Goal: Task Accomplishment & Management: Manage account settings

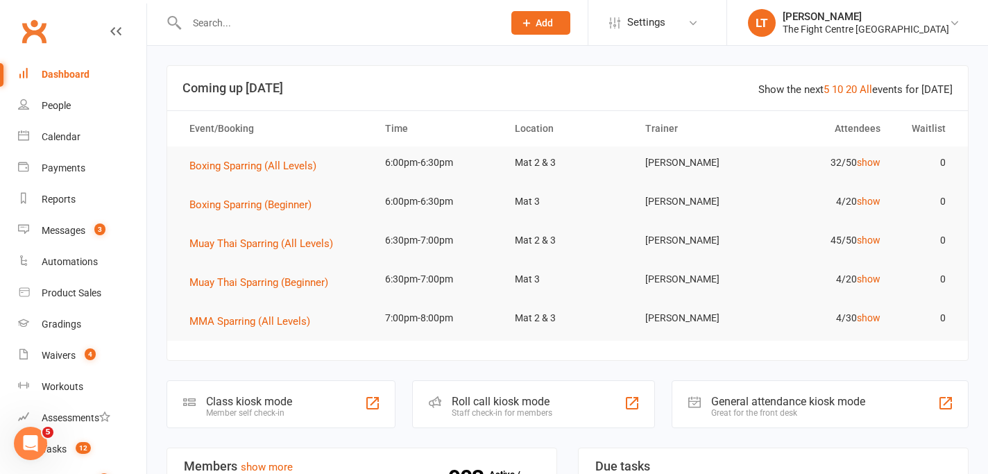
click at [348, 75] on header "Show the next 5 10 20 All events for [DATE] Coming up [DATE]" at bounding box center [567, 88] width 801 height 44
click at [290, 15] on input "text" at bounding box center [338, 22] width 311 height 19
click at [290, 15] on input "yc" at bounding box center [338, 22] width 311 height 19
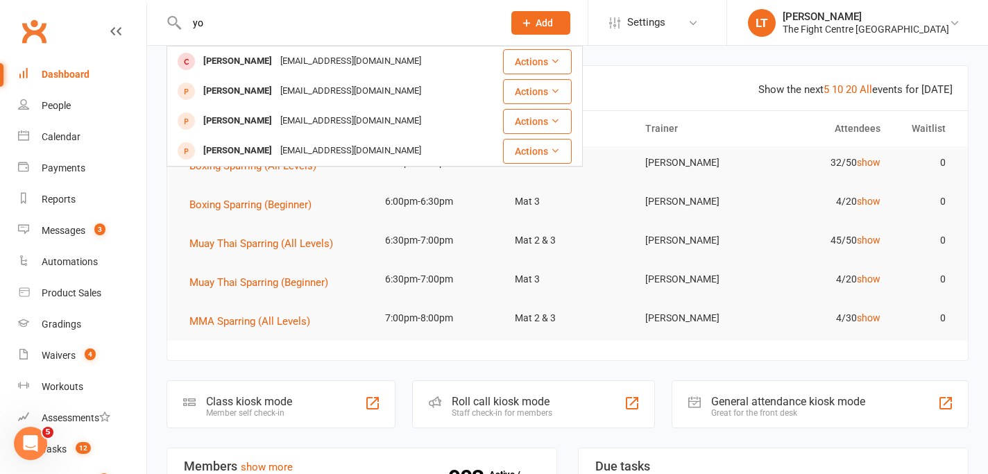
type input "y"
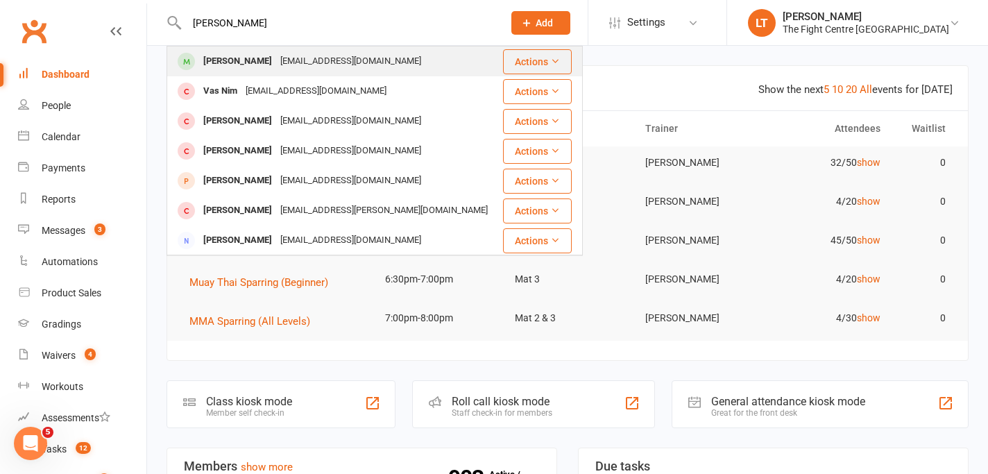
type input "[PERSON_NAME]"
click at [217, 65] on div "[PERSON_NAME]" at bounding box center [237, 61] width 77 height 20
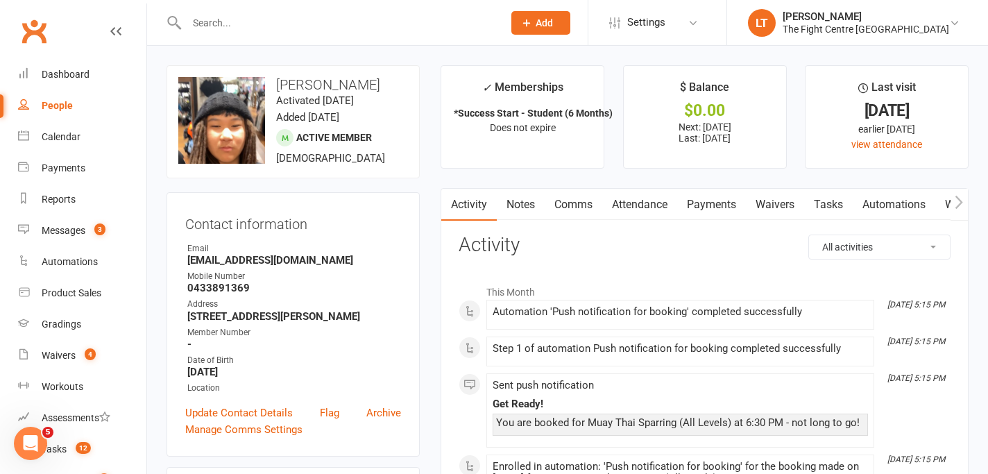
click at [365, 304] on div "Address" at bounding box center [294, 304] width 214 height 13
click at [962, 209] on icon "button" at bounding box center [959, 202] width 8 height 15
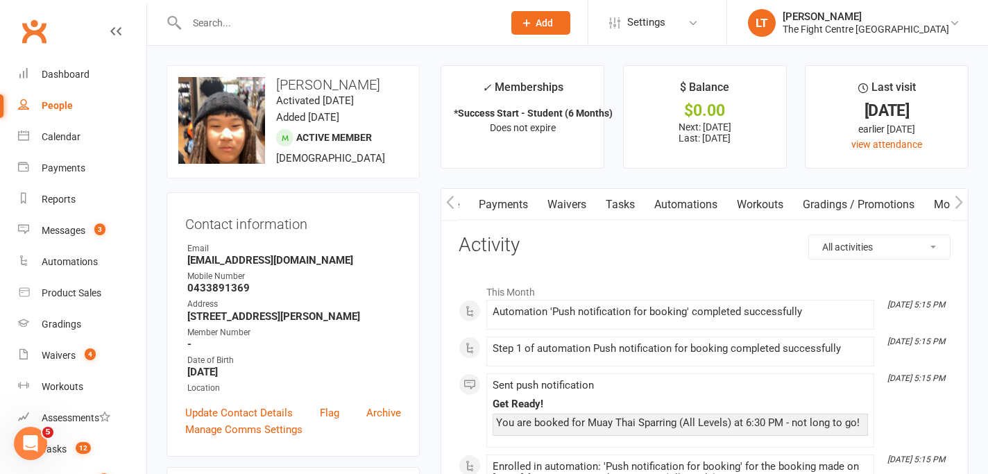
click at [944, 205] on link "Mobile App" at bounding box center [962, 205] width 75 height 32
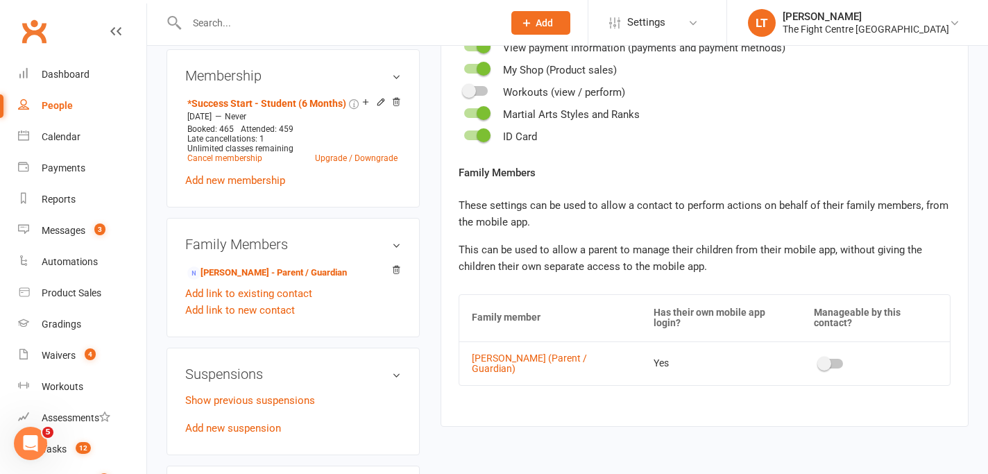
scroll to position [523, 0]
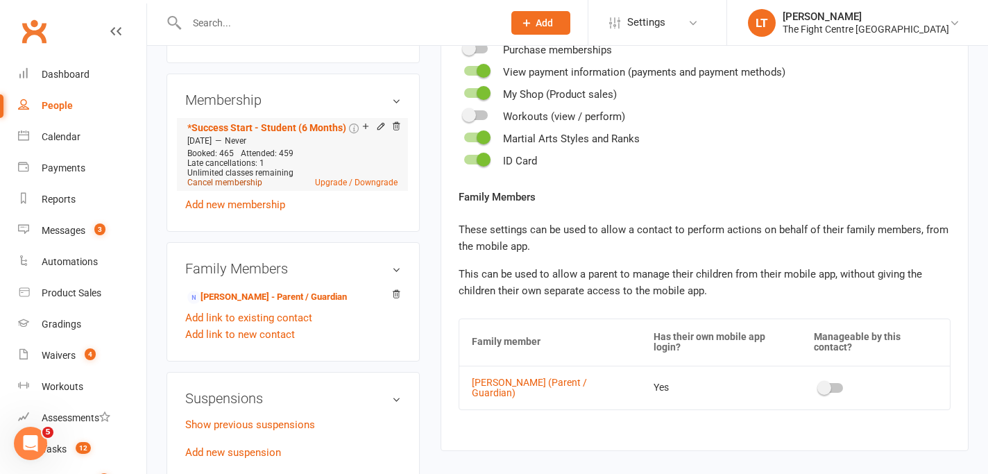
click at [235, 183] on link "Cancel membership" at bounding box center [224, 183] width 75 height 10
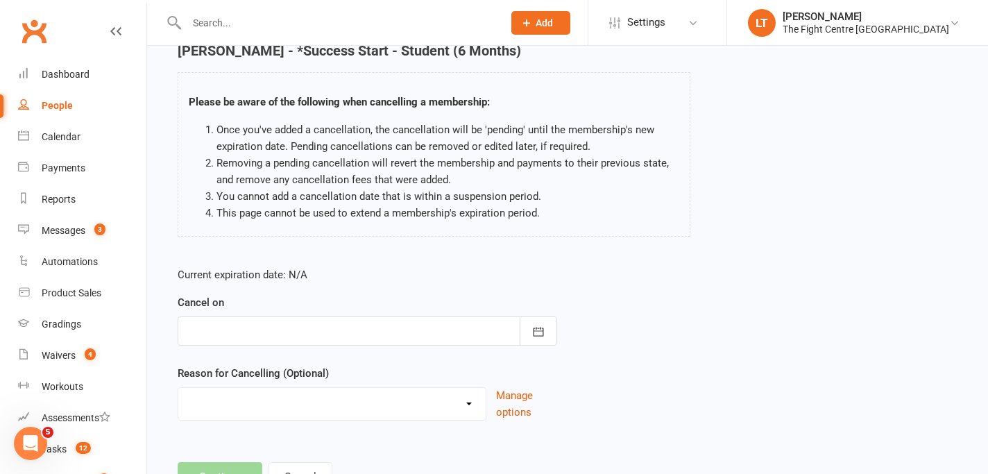
scroll to position [126, 0]
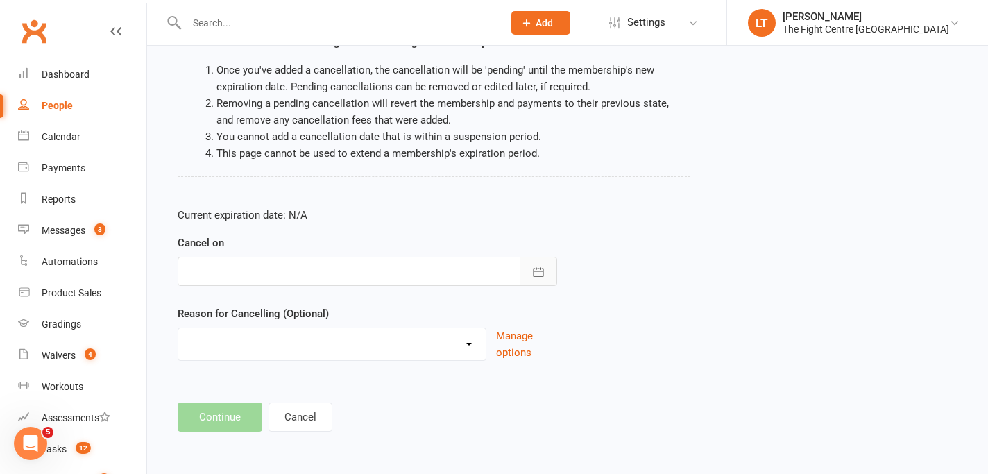
click at [541, 268] on icon "button" at bounding box center [539, 272] width 14 height 14
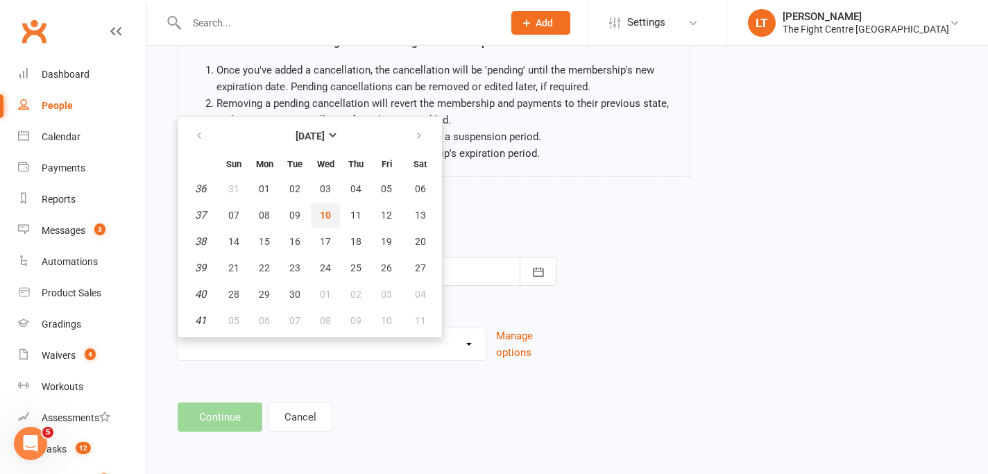
click at [329, 210] on span "10" at bounding box center [325, 215] width 11 height 11
type input "[DATE]"
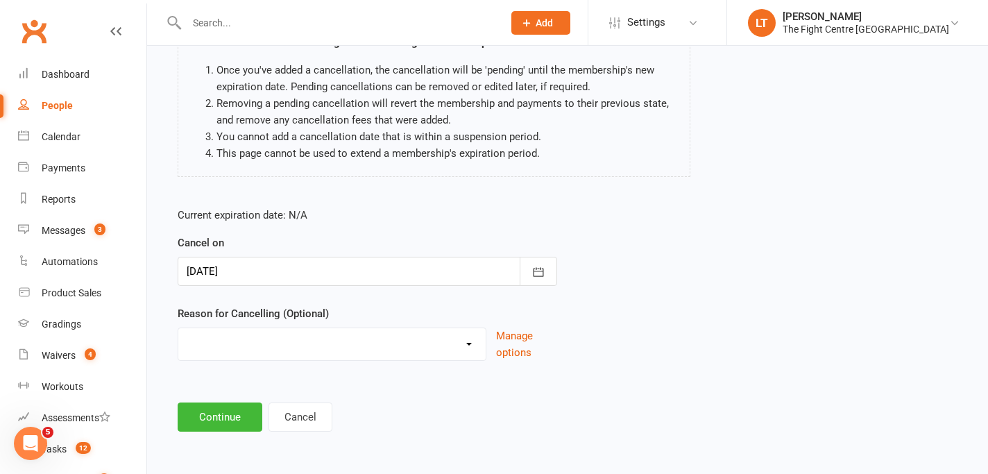
click at [319, 346] on select "Cancelled in contract- 30kms Cancelled in contract - dispute Cancelled in contr…" at bounding box center [331, 342] width 307 height 28
select select "8"
click at [212, 416] on button "Continue" at bounding box center [220, 417] width 85 height 29
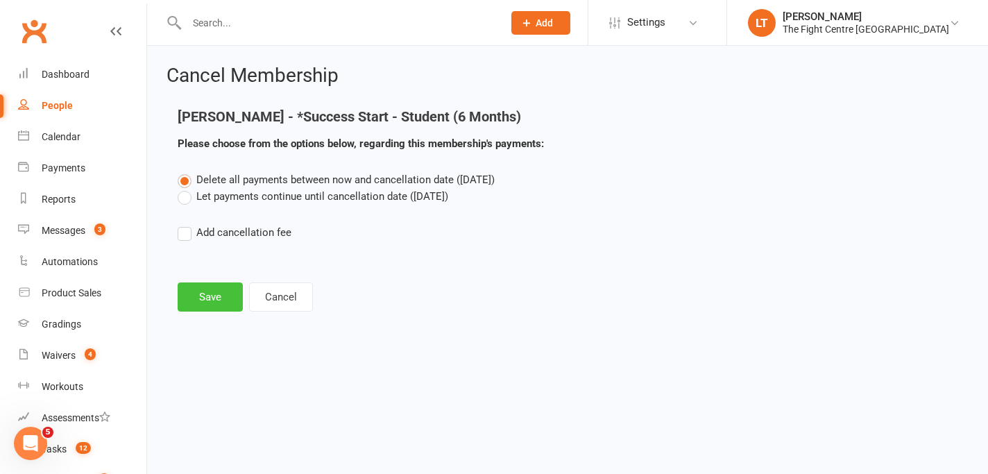
click at [208, 294] on button "Save" at bounding box center [210, 296] width 65 height 29
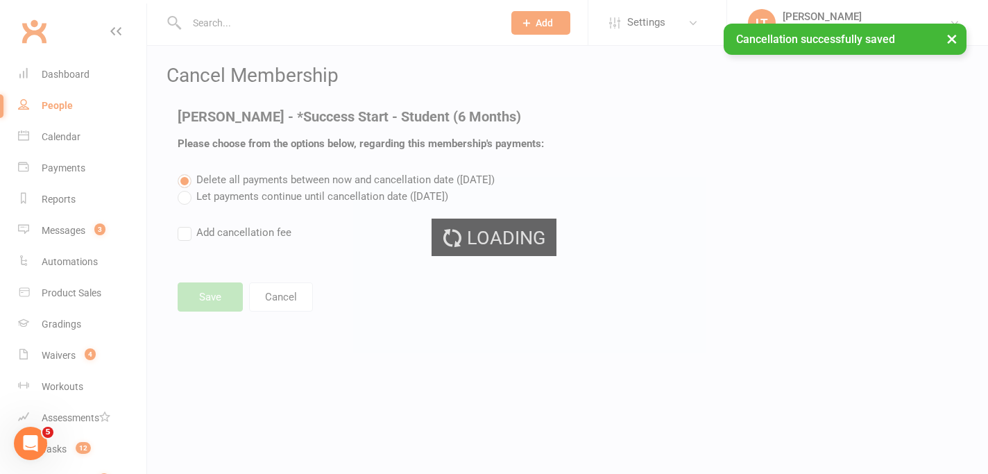
click at [931, 148] on div "Loading" at bounding box center [494, 237] width 988 height 474
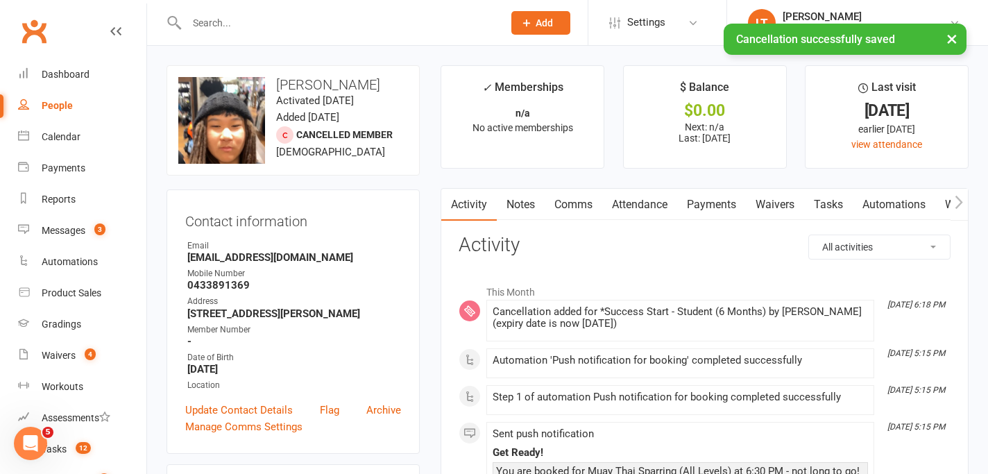
click at [956, 33] on button "×" at bounding box center [952, 39] width 25 height 30
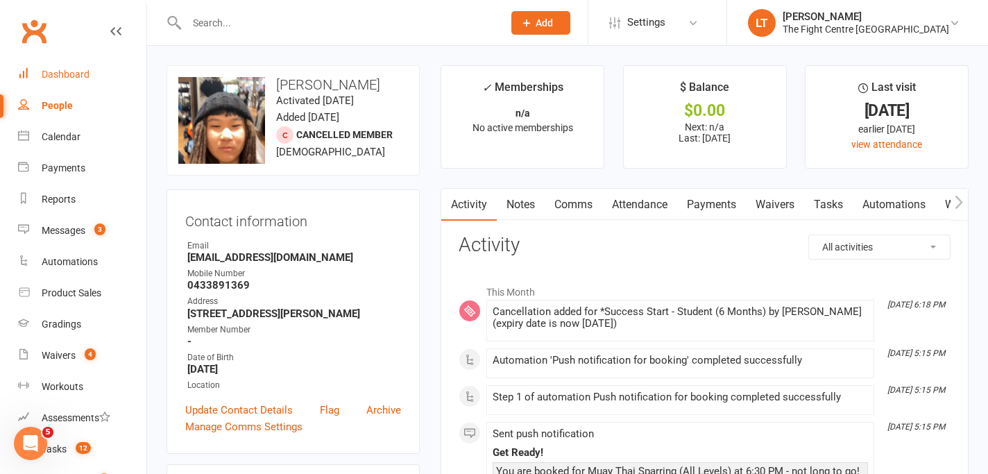
click at [76, 75] on div "Dashboard" at bounding box center [66, 74] width 48 height 11
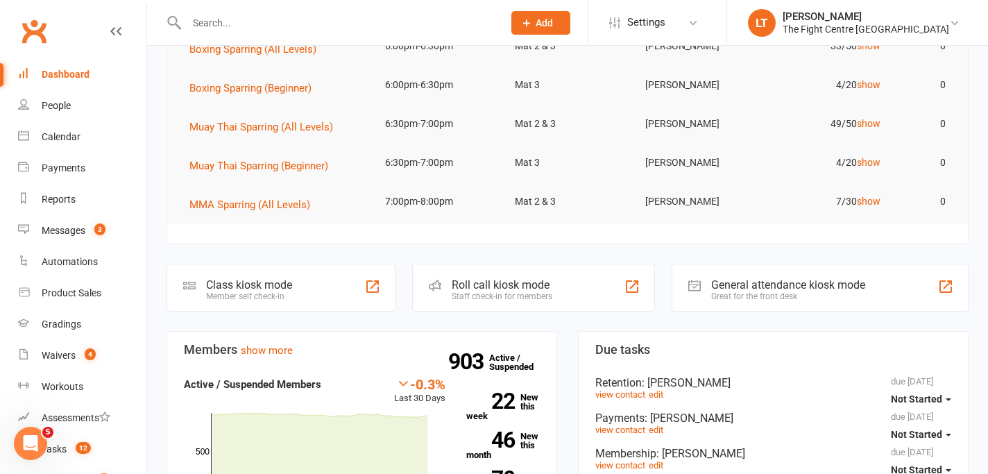
scroll to position [163, 0]
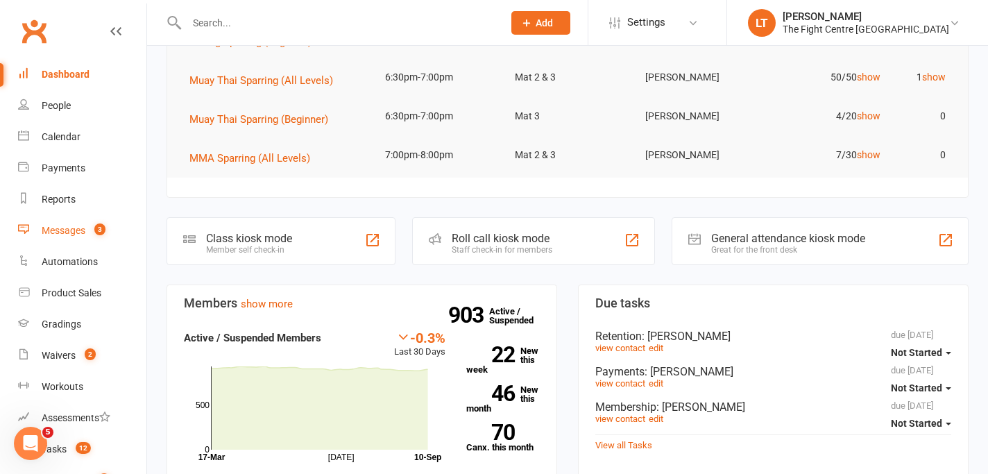
click at [57, 236] on link "Messages 3" at bounding box center [82, 230] width 128 height 31
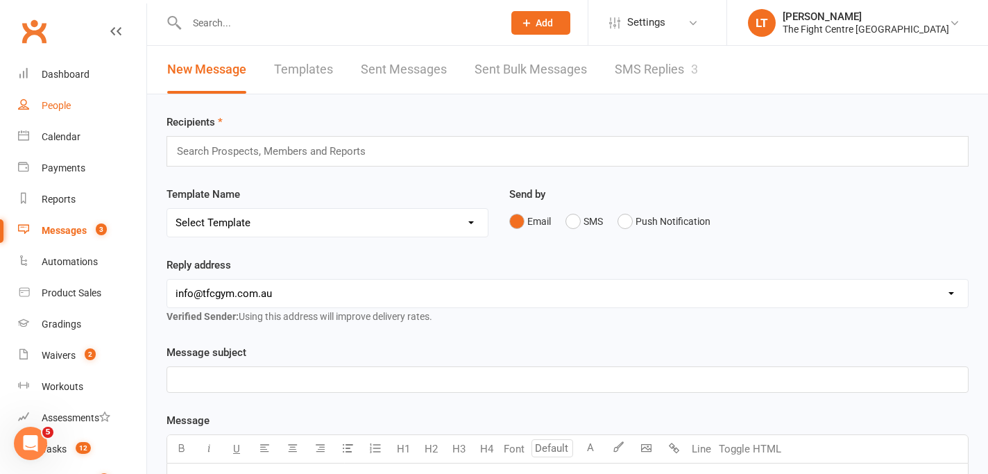
click at [76, 90] on link "People" at bounding box center [82, 105] width 128 height 31
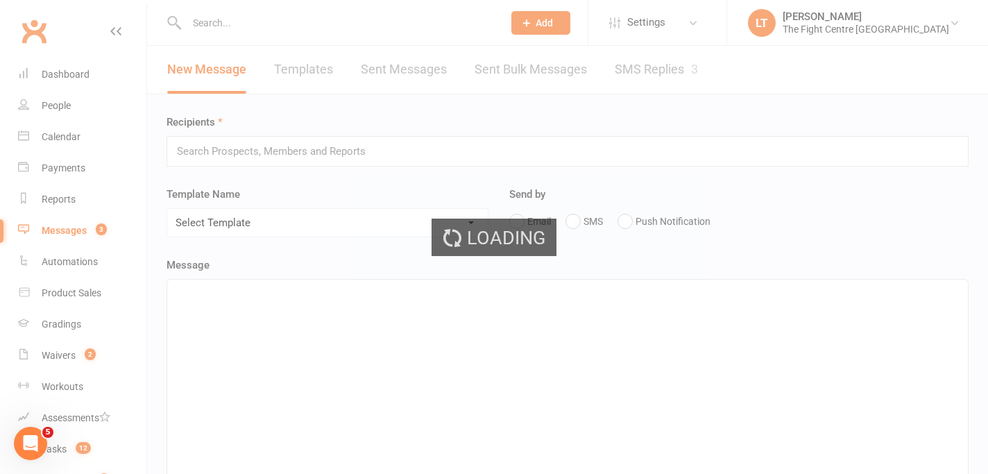
select select "100"
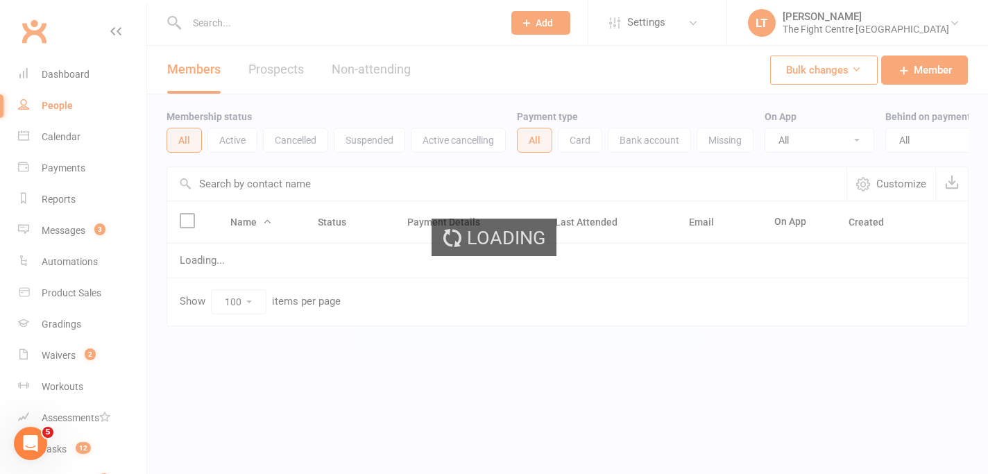
click at [76, 88] on div "Loading" at bounding box center [494, 237] width 988 height 474
